Goal: Task Accomplishment & Management: Manage account settings

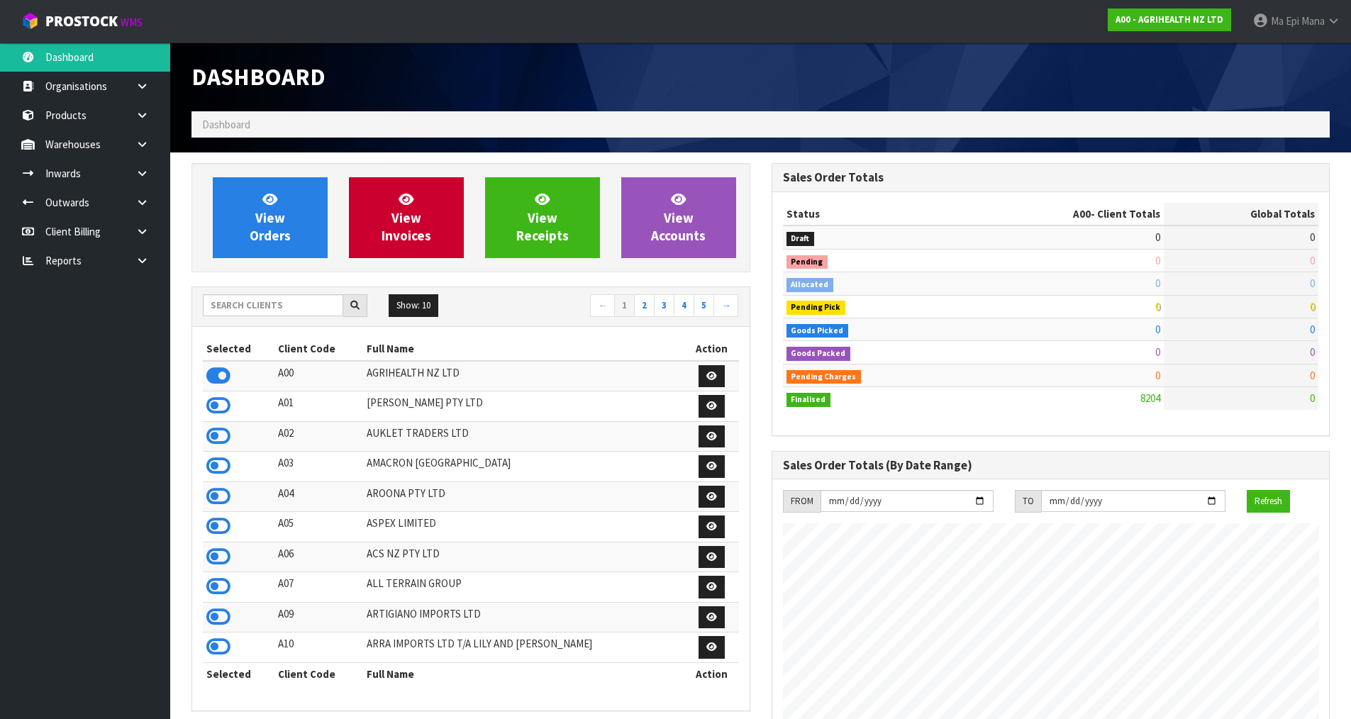
scroll to position [1074, 579]
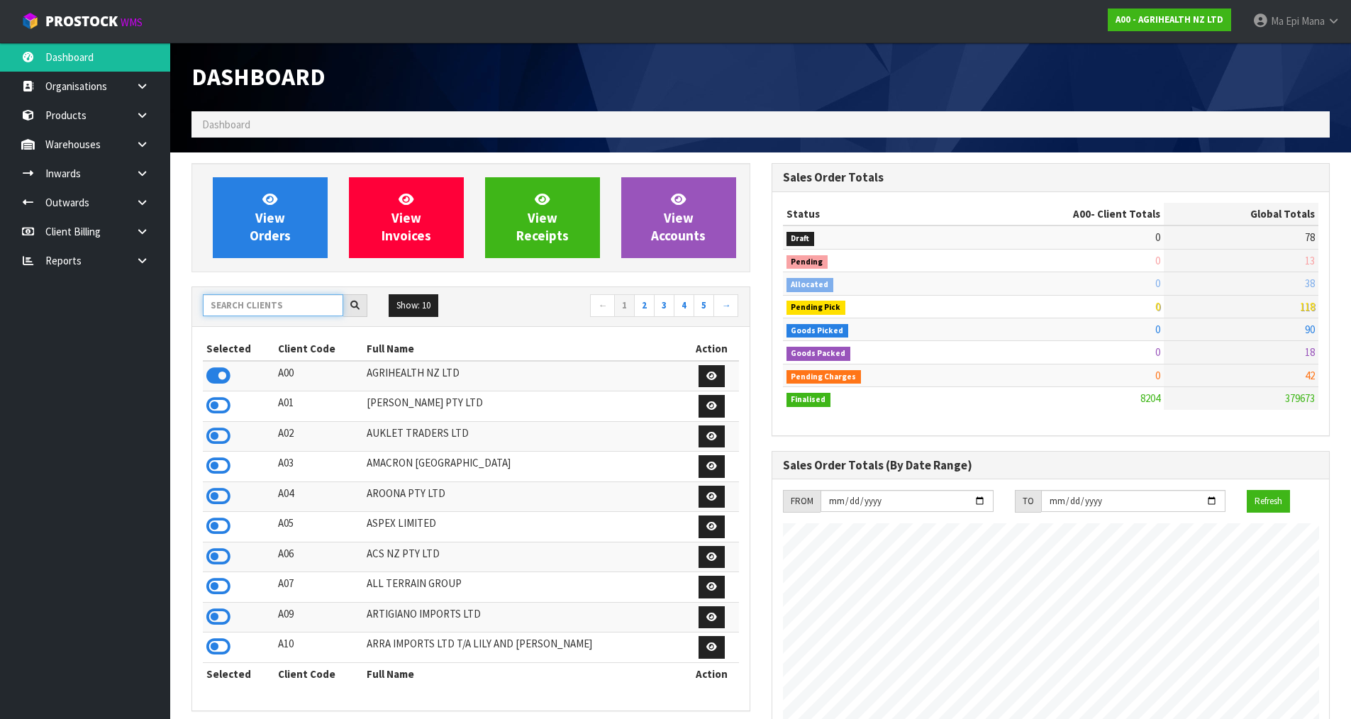
click at [297, 304] on input "text" at bounding box center [273, 305] width 140 height 22
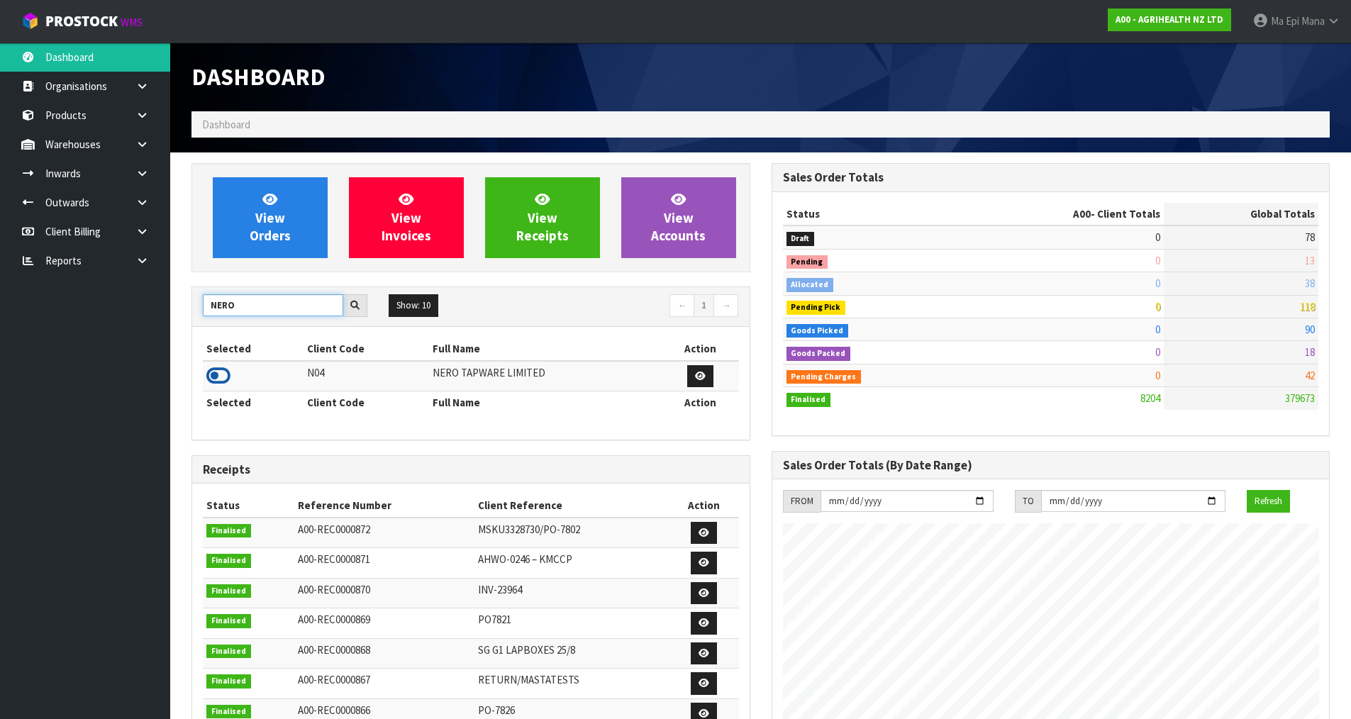
type input "NERO"
click at [211, 374] on icon at bounding box center [218, 375] width 24 height 21
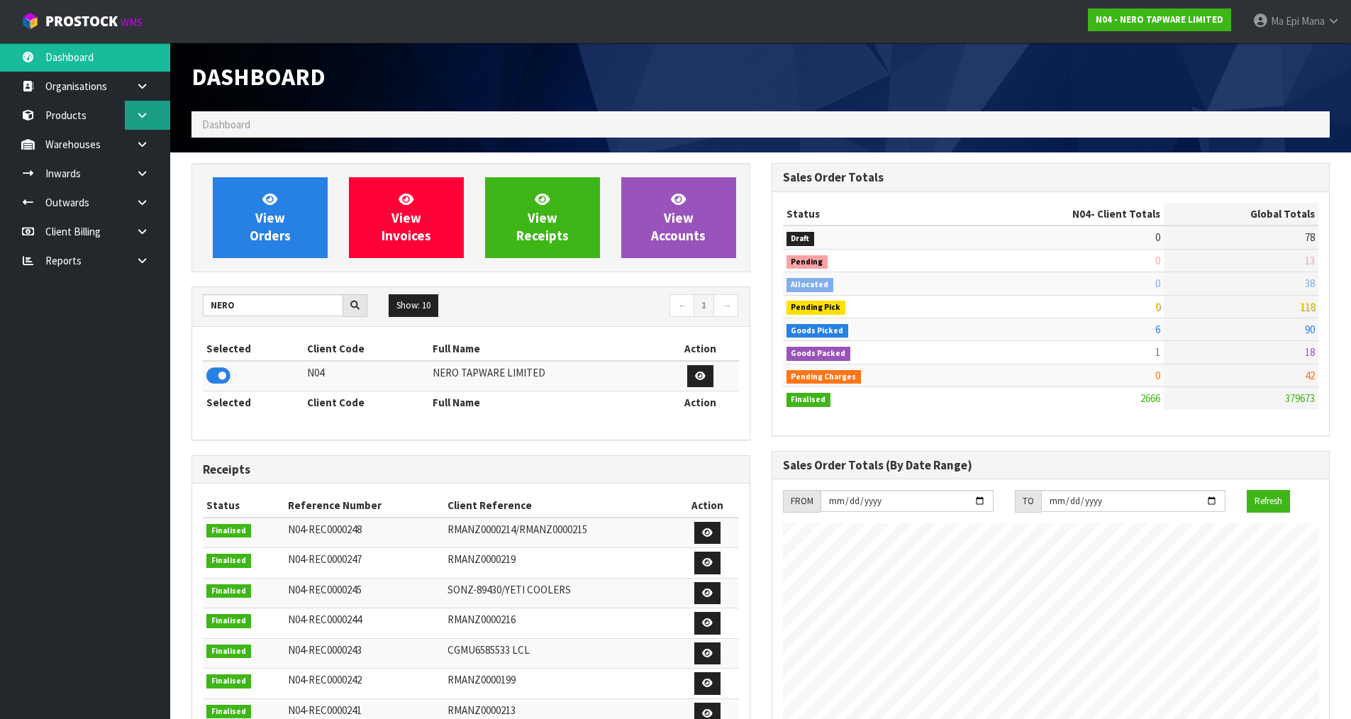
scroll to position [1105, 579]
click at [138, 112] on icon at bounding box center [141, 115] width 13 height 11
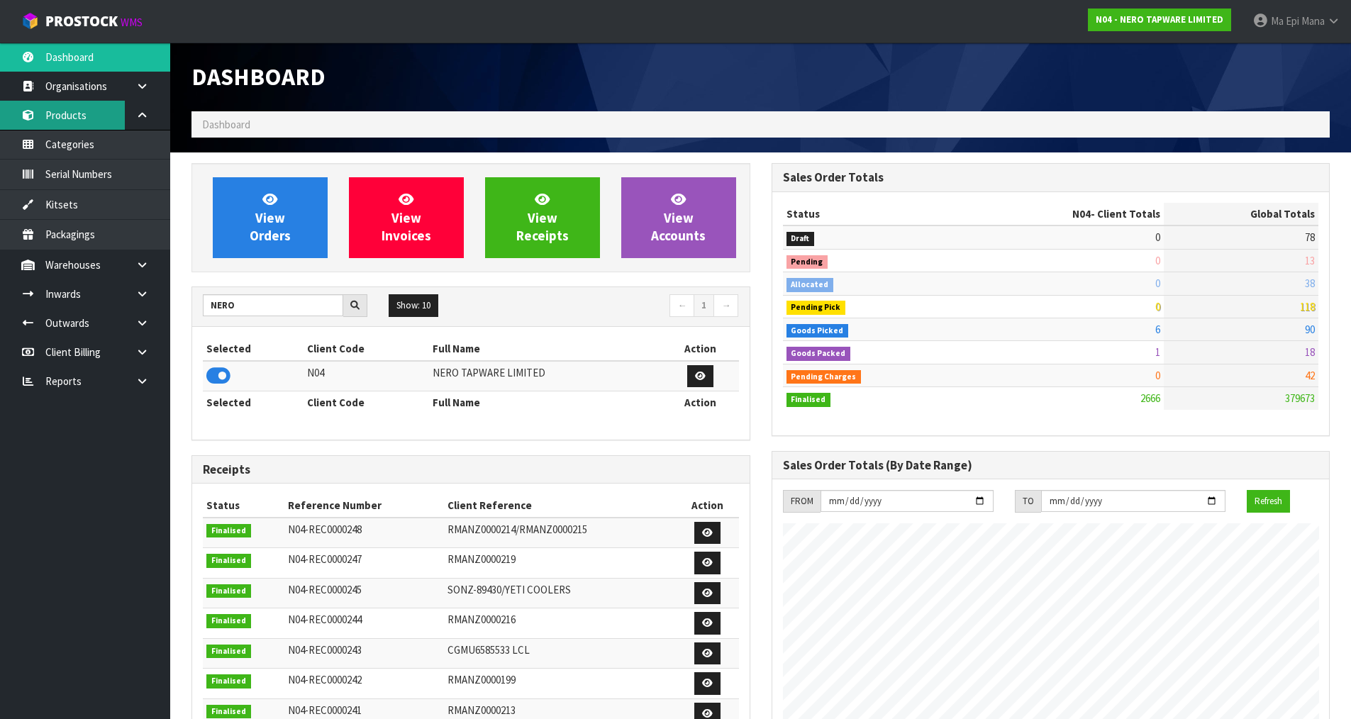
click at [108, 113] on link "Products" at bounding box center [85, 115] width 170 height 29
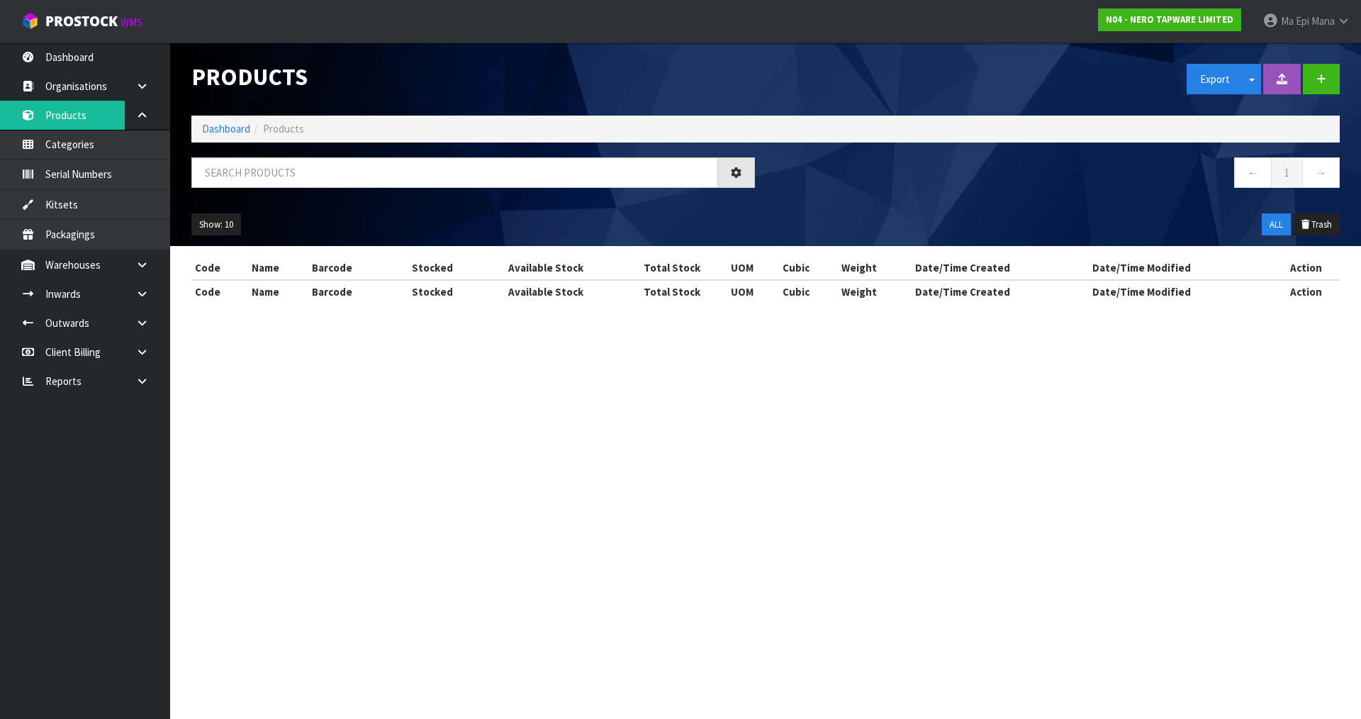
click at [141, 113] on div "Products Export Split button! SOH Summary Measurements Dangerous Goods Import P…" at bounding box center [680, 164] width 1361 height 328
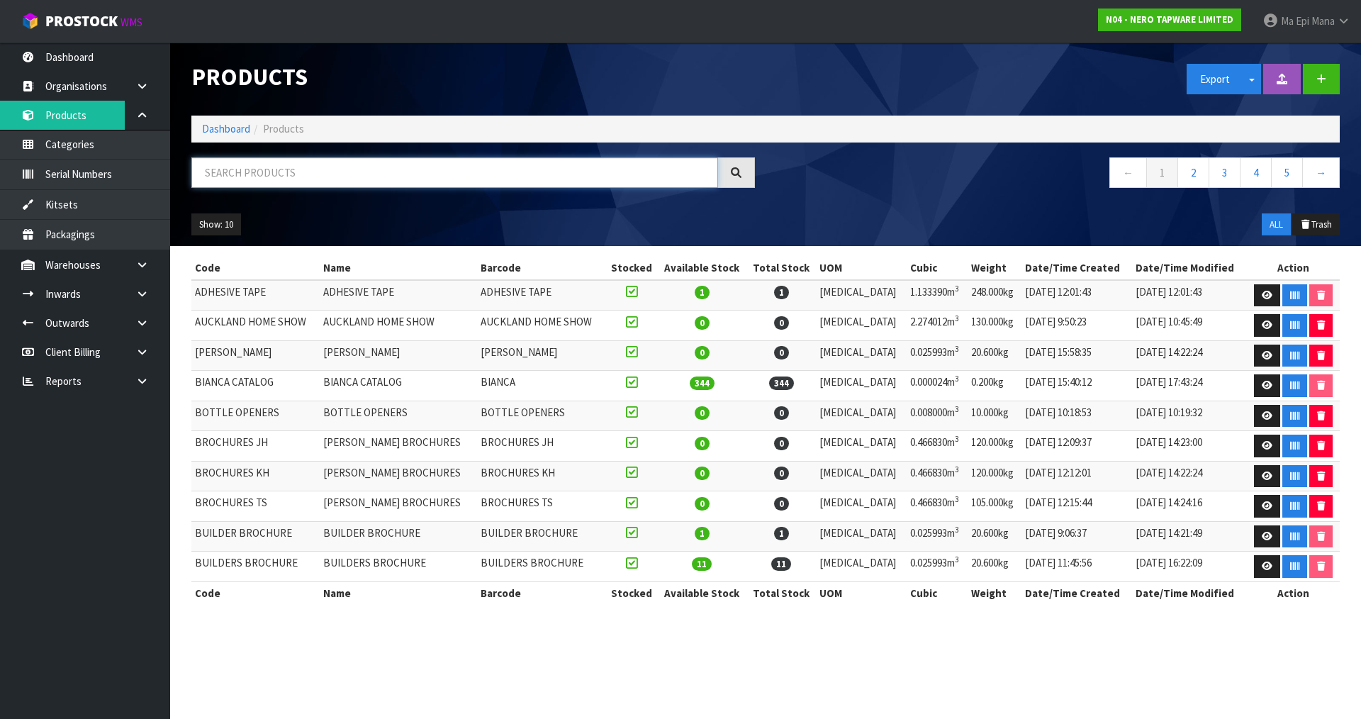
click at [327, 179] on input "text" at bounding box center [454, 172] width 527 height 30
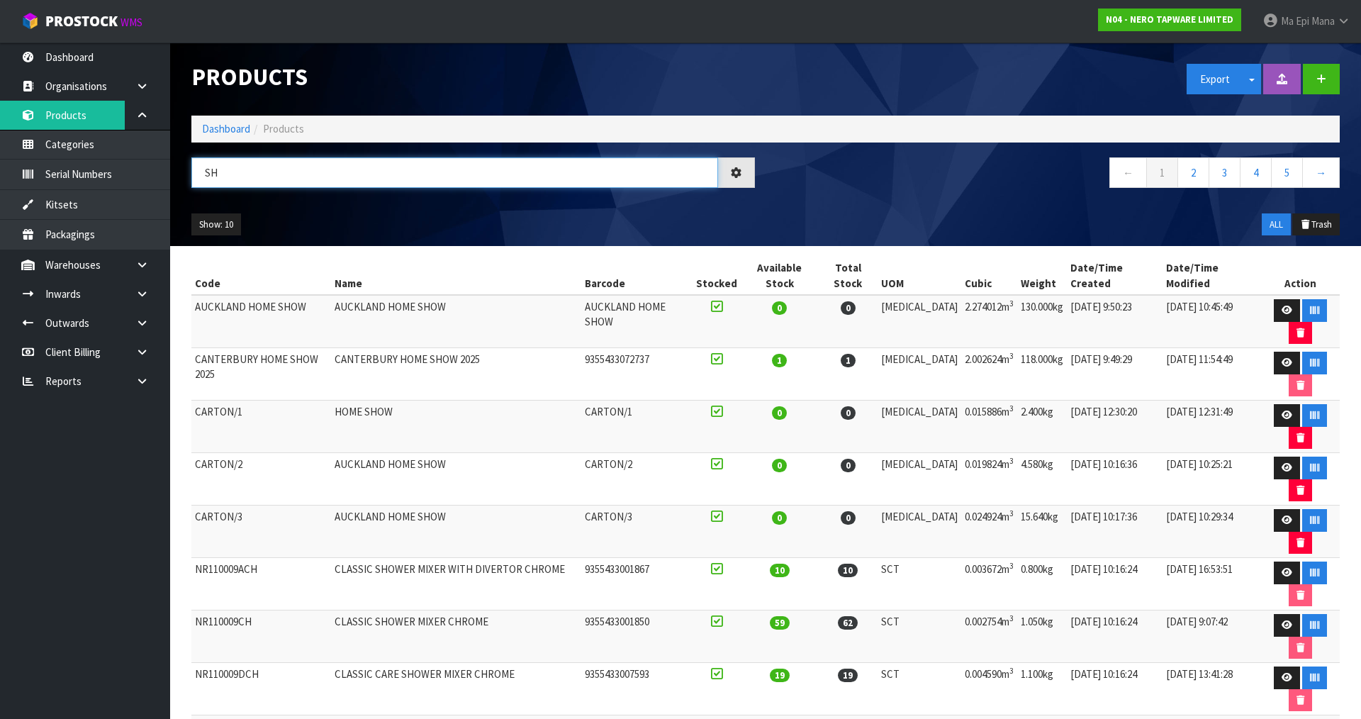
type input "S"
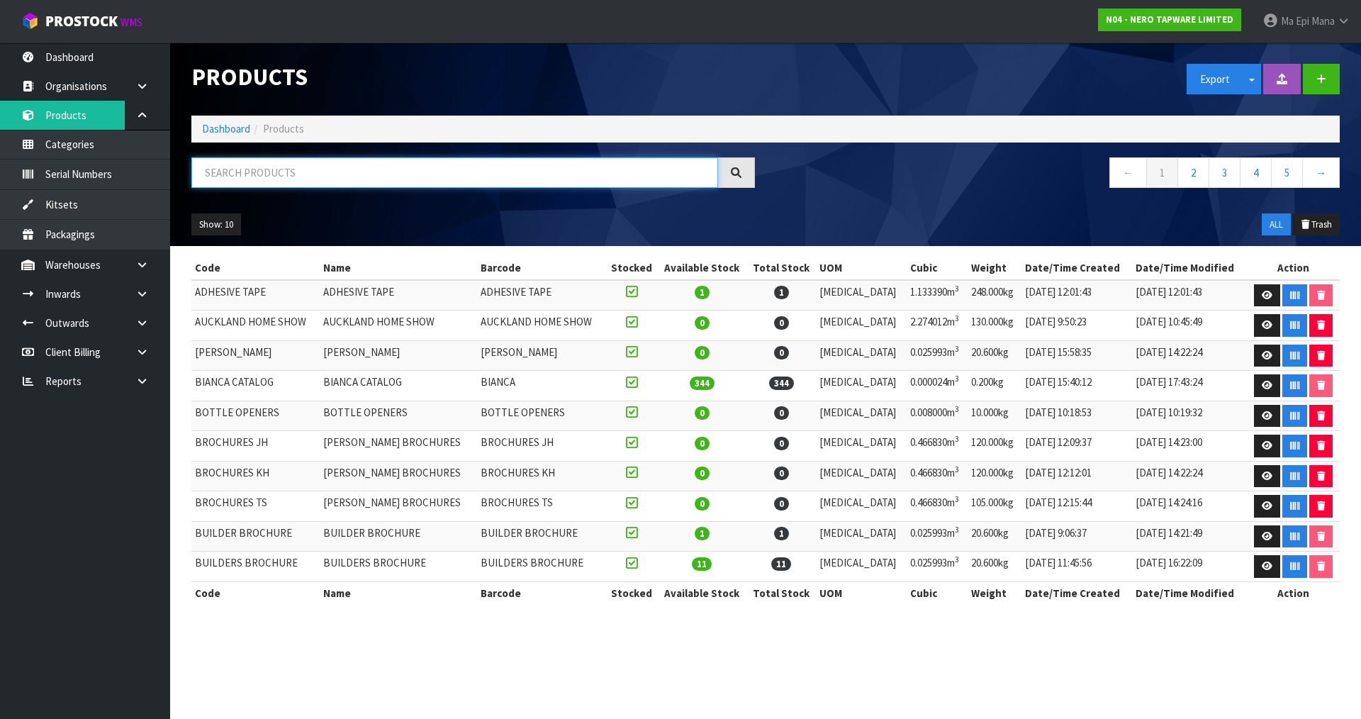
click at [337, 165] on input "text" at bounding box center [454, 172] width 527 height 30
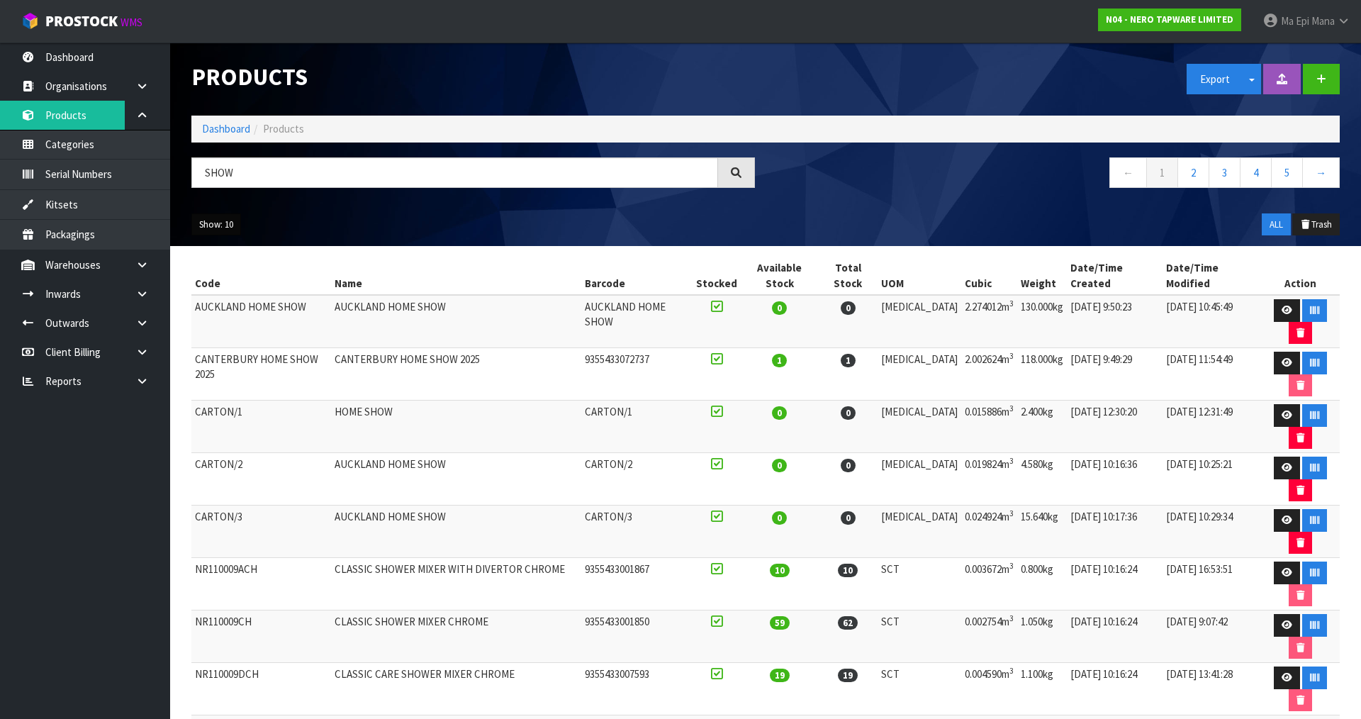
click at [221, 228] on button "Show: 10" at bounding box center [216, 224] width 50 height 23
click at [226, 306] on link "50" at bounding box center [248, 308] width 112 height 19
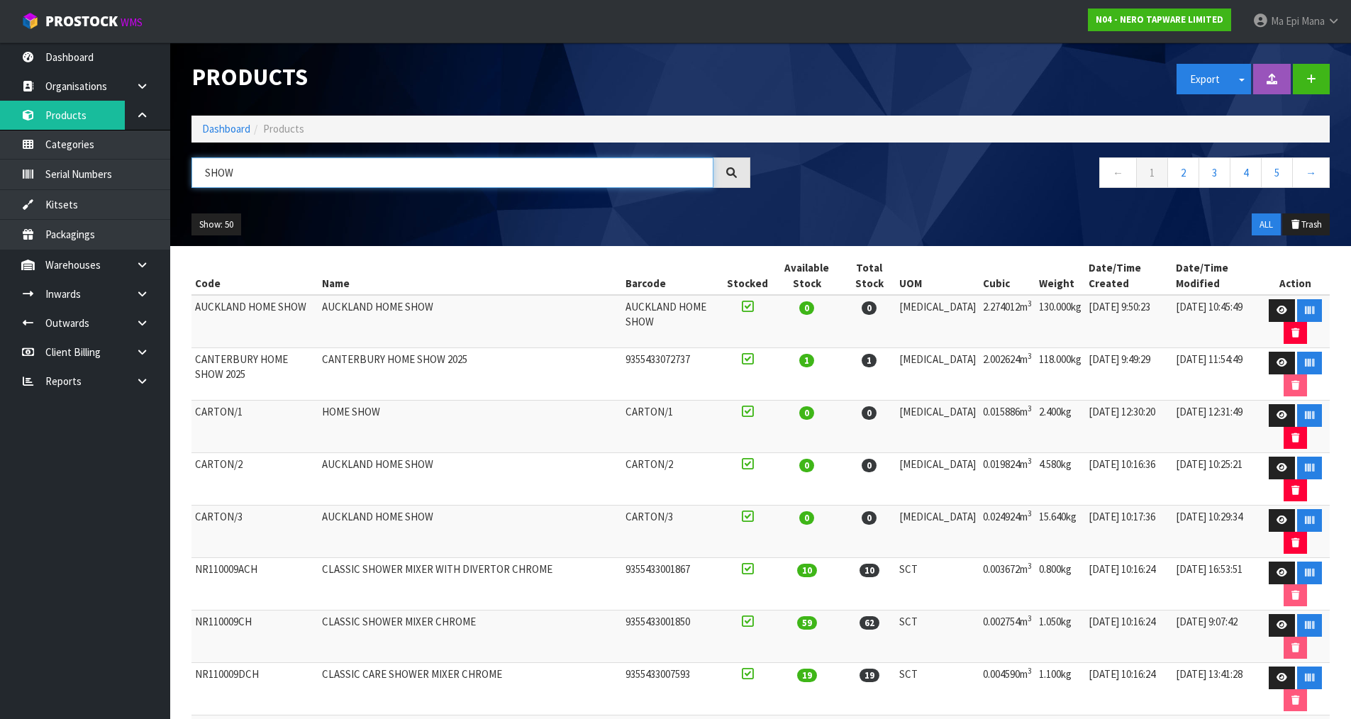
click at [299, 182] on input "SHOW" at bounding box center [452, 172] width 522 height 30
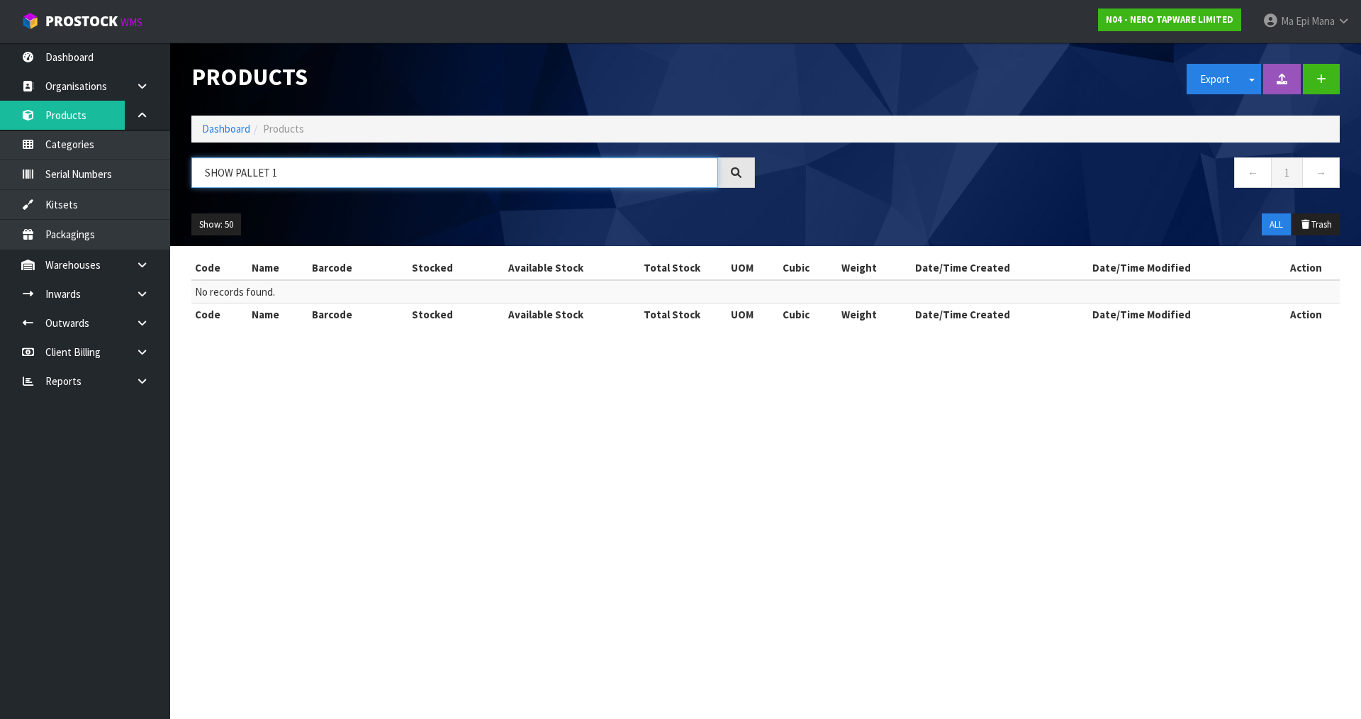
type input "SHOW PALLET 1"
click at [1298, 28] on link "Ma Epi Mana" at bounding box center [1306, 21] width 109 height 43
click at [1312, 60] on link "Logout" at bounding box center [1305, 56] width 112 height 19
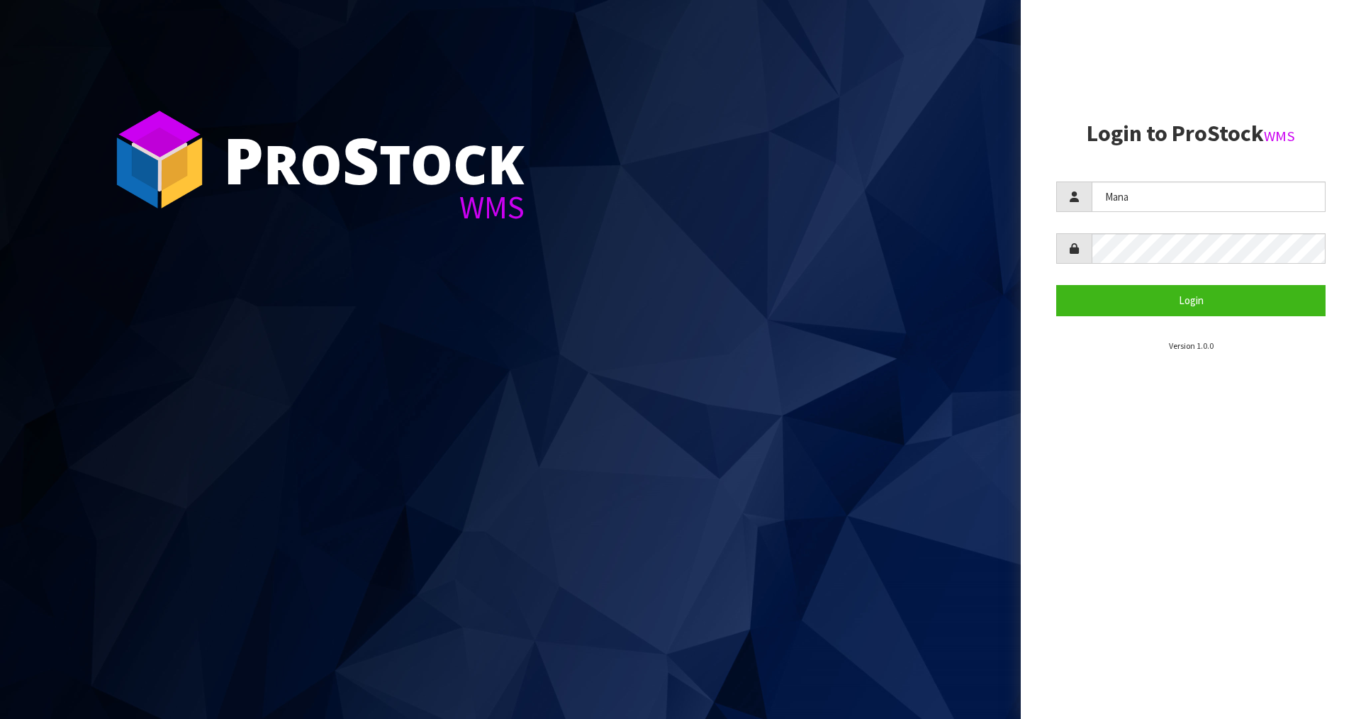
click at [1108, 230] on form "Mana Login" at bounding box center [1190, 249] width 269 height 134
click at [1110, 203] on input "Mana" at bounding box center [1209, 197] width 234 height 30
type input "Zackary"
click at [1150, 315] on button "Login" at bounding box center [1190, 300] width 269 height 30
